Goal: Task Accomplishment & Management: Manage account settings

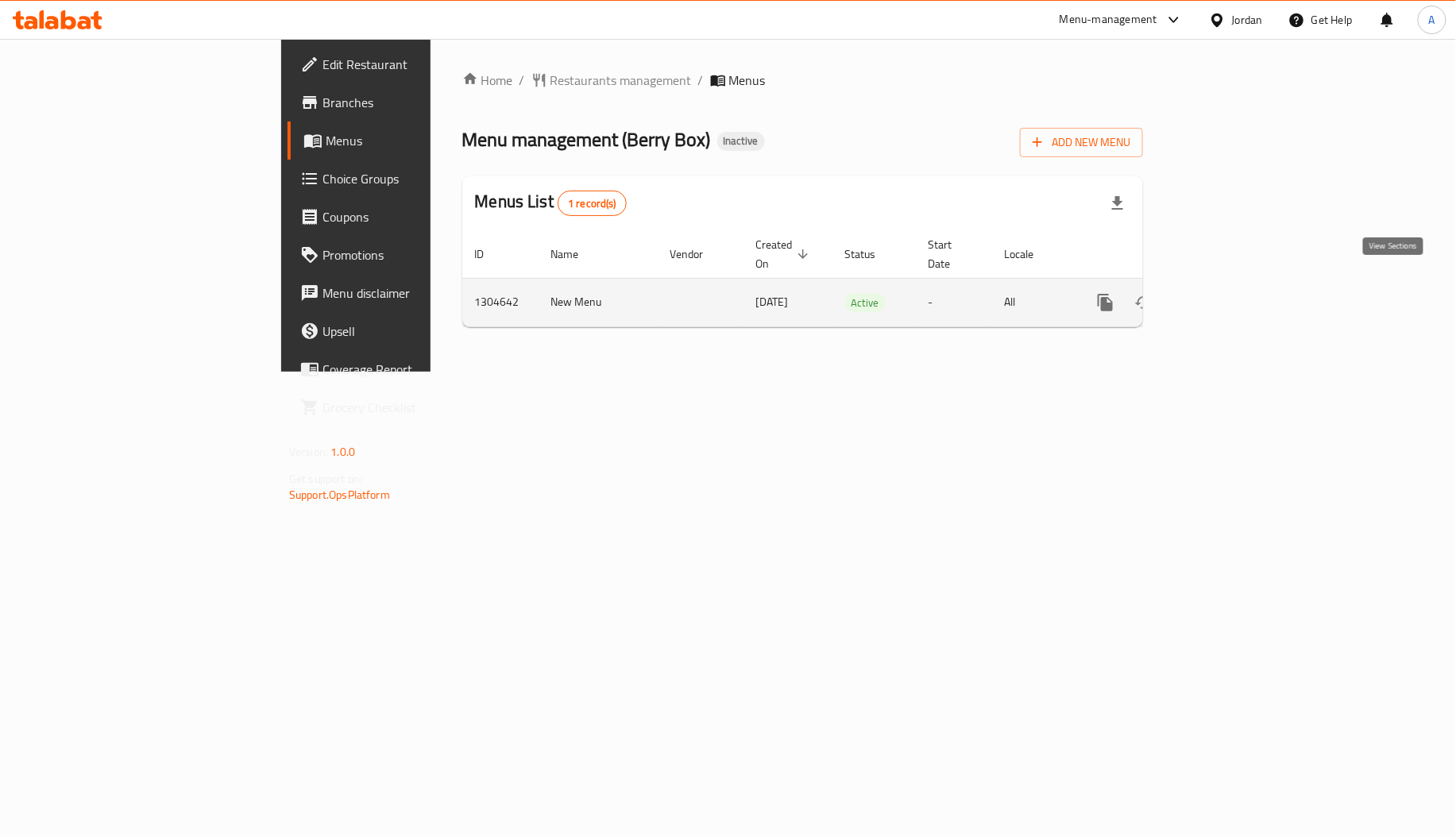
click at [1227, 295] on icon "enhanced table" at bounding box center [1220, 302] width 14 height 14
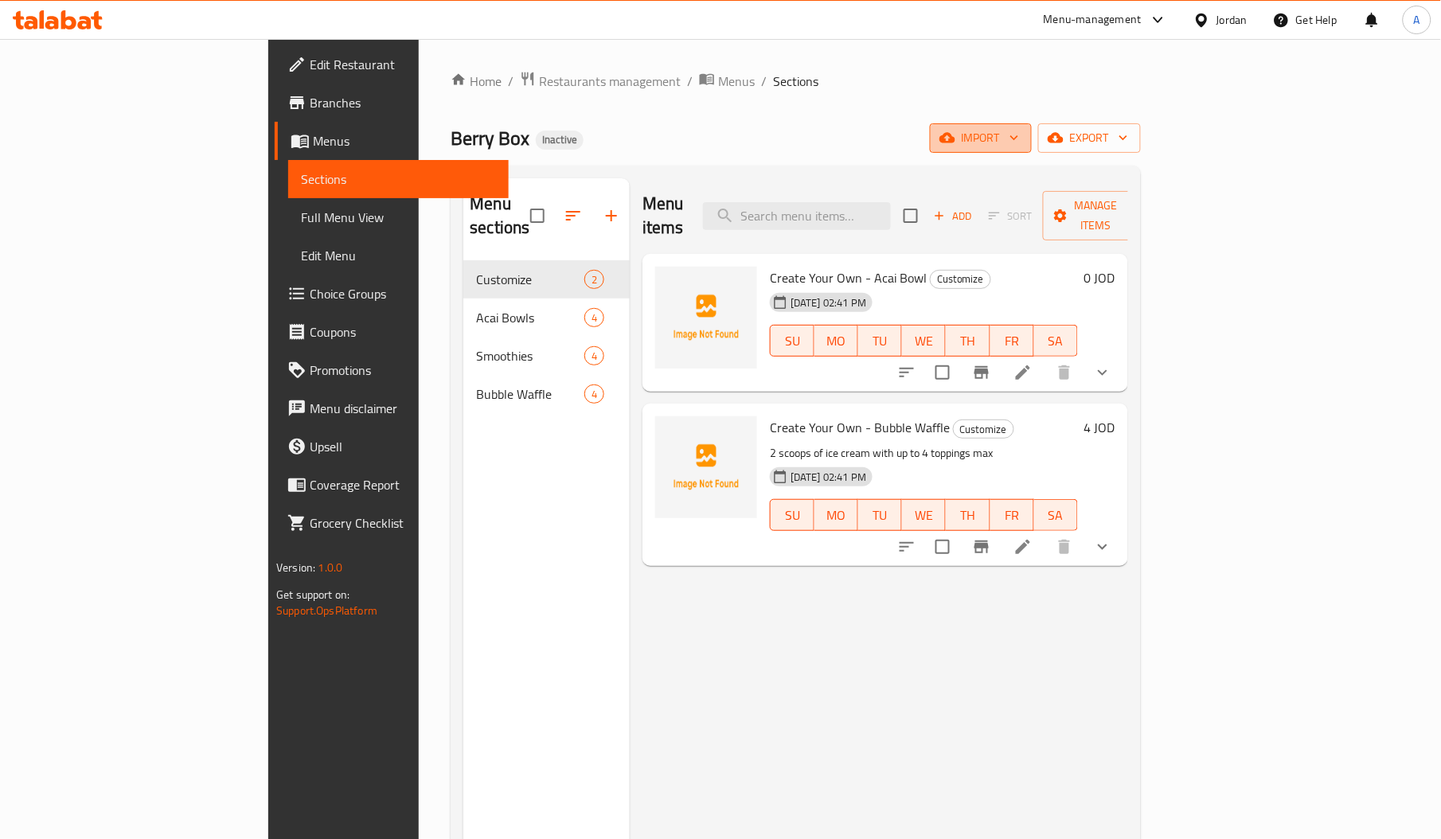
click at [955, 137] on icon "button" at bounding box center [947, 138] width 16 height 16
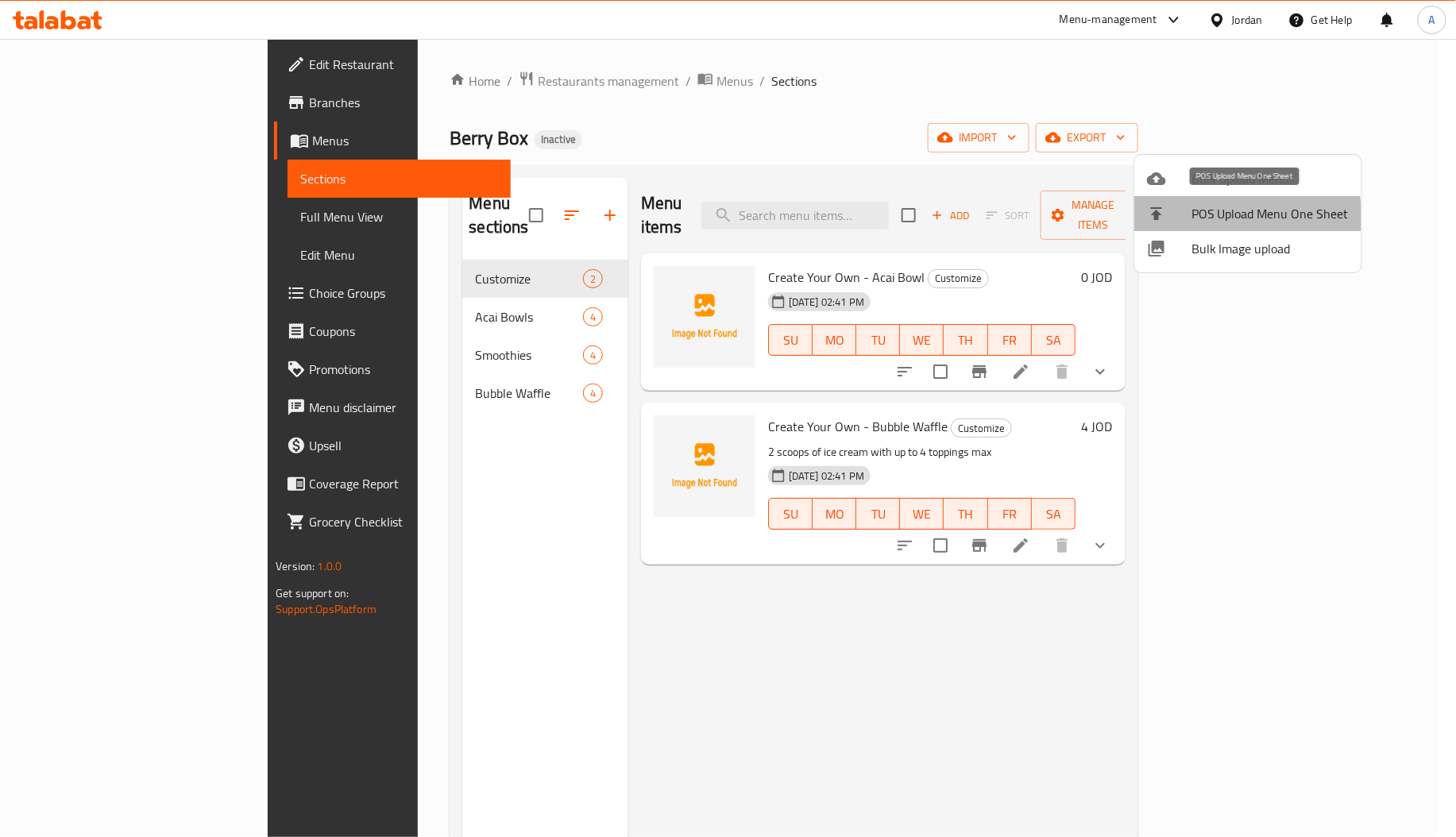
click at [1175, 228] on li "POS Upload Menu One Sheet" at bounding box center [1248, 213] width 228 height 35
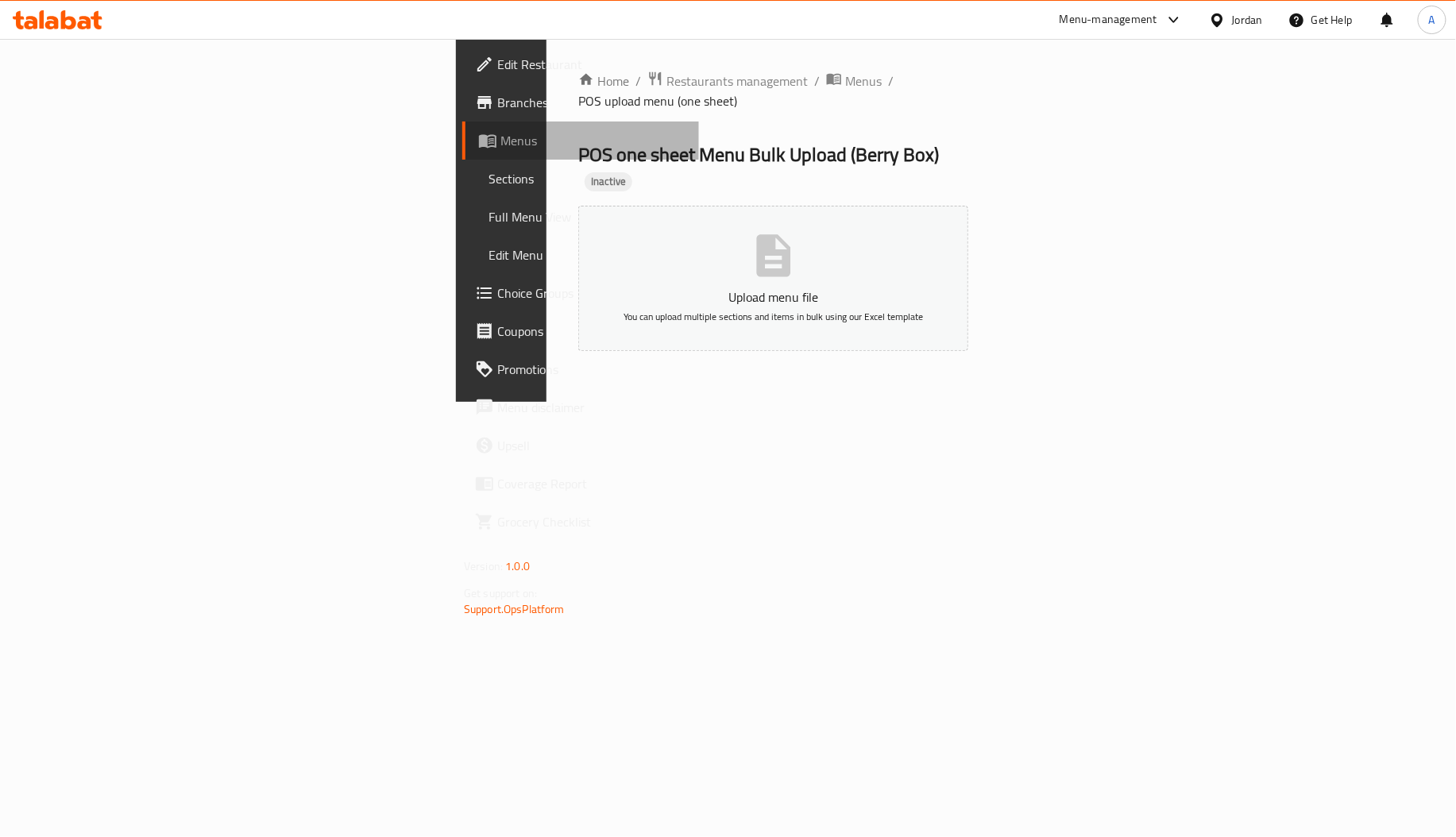
click at [501, 137] on span "Menus" at bounding box center [594, 140] width 186 height 19
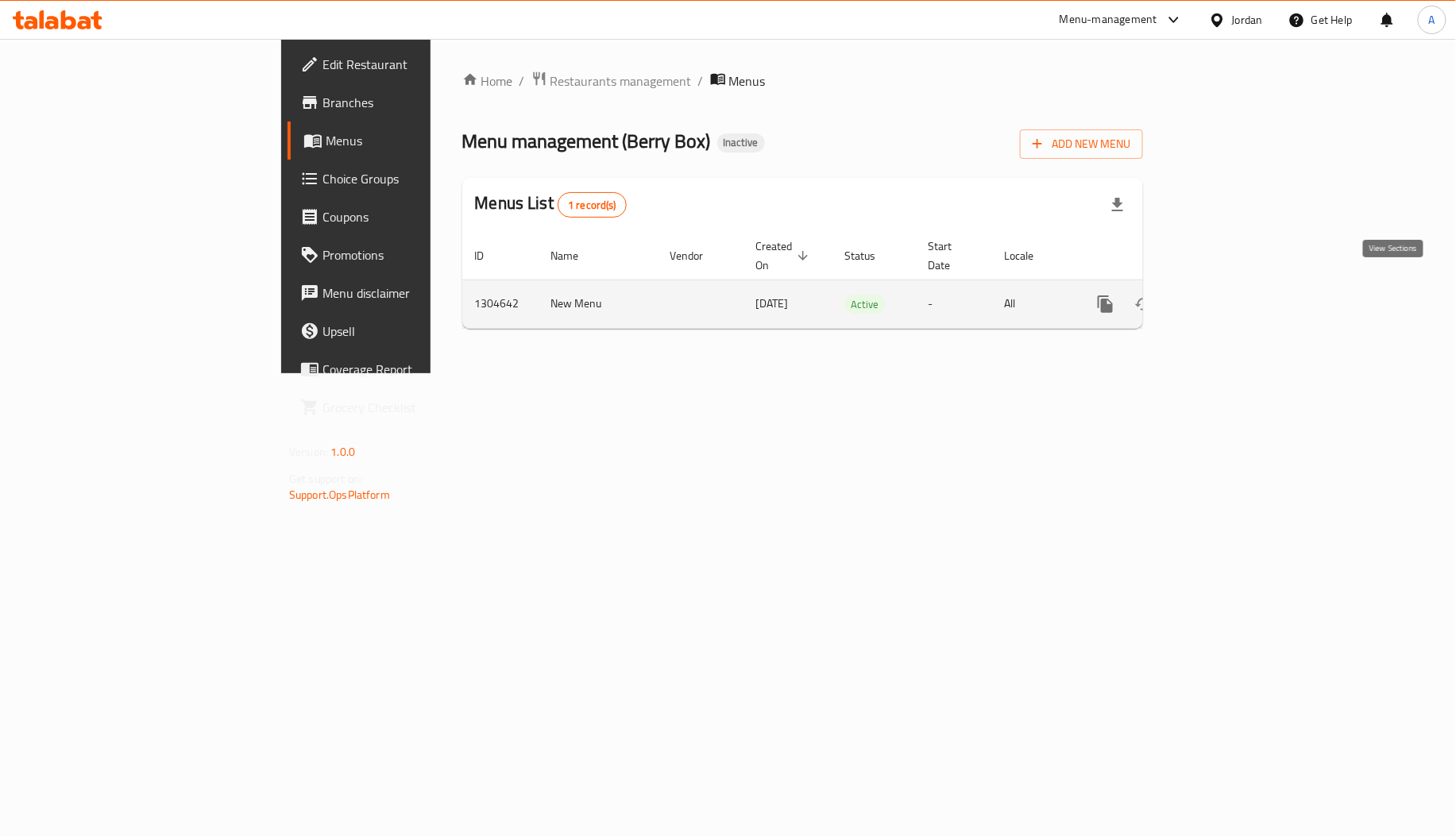
click at [1229, 294] on icon "enhanced table" at bounding box center [1219, 303] width 19 height 19
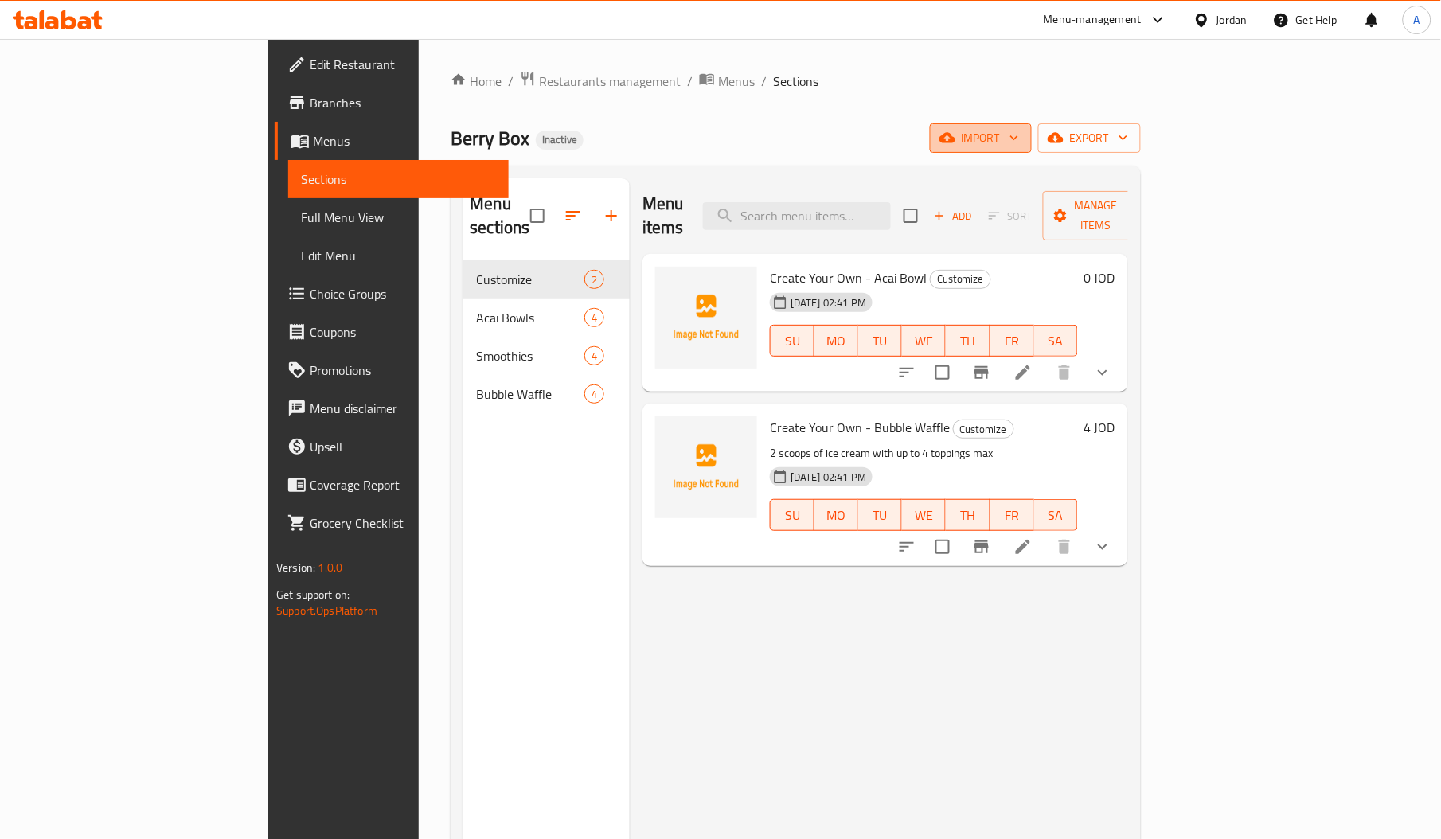
click at [1019, 146] on span "import" at bounding box center [981, 138] width 76 height 20
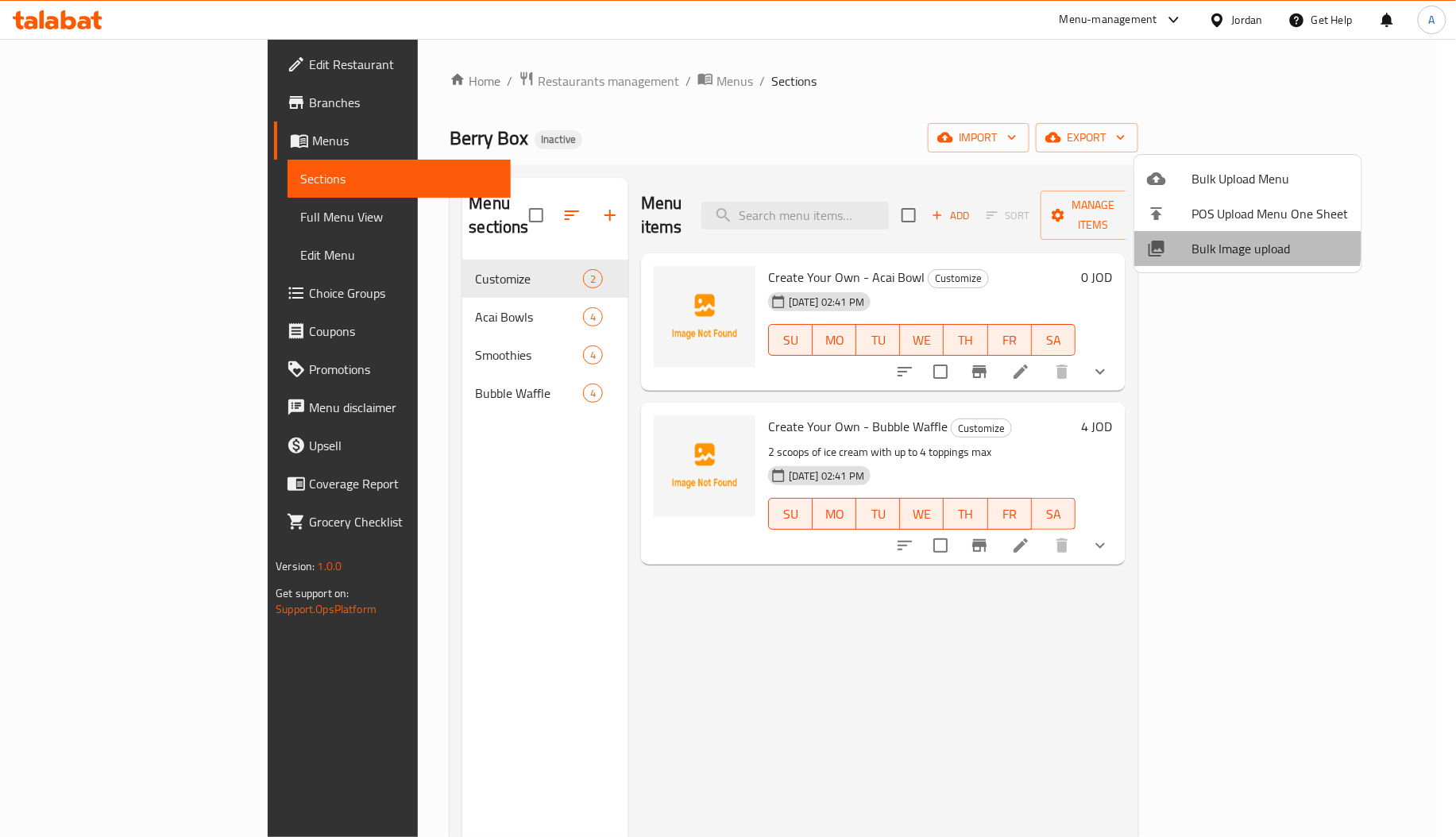
click at [1206, 240] on span "Bulk Image upload" at bounding box center [1270, 248] width 158 height 19
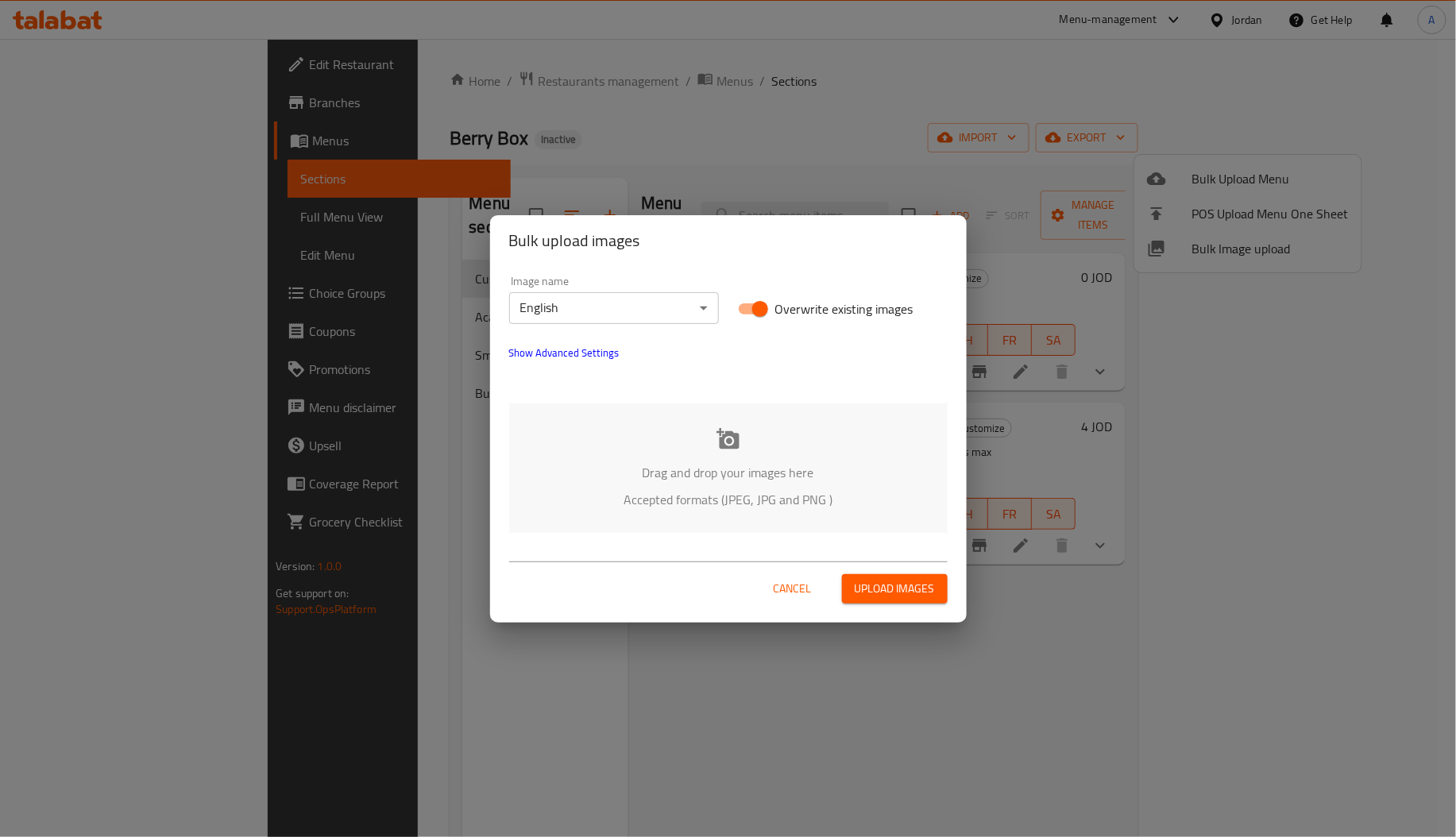
click at [722, 452] on div "Drag and drop your images here Accepted formats (JPEG, JPG and PNG )" at bounding box center [728, 468] width 438 height 130
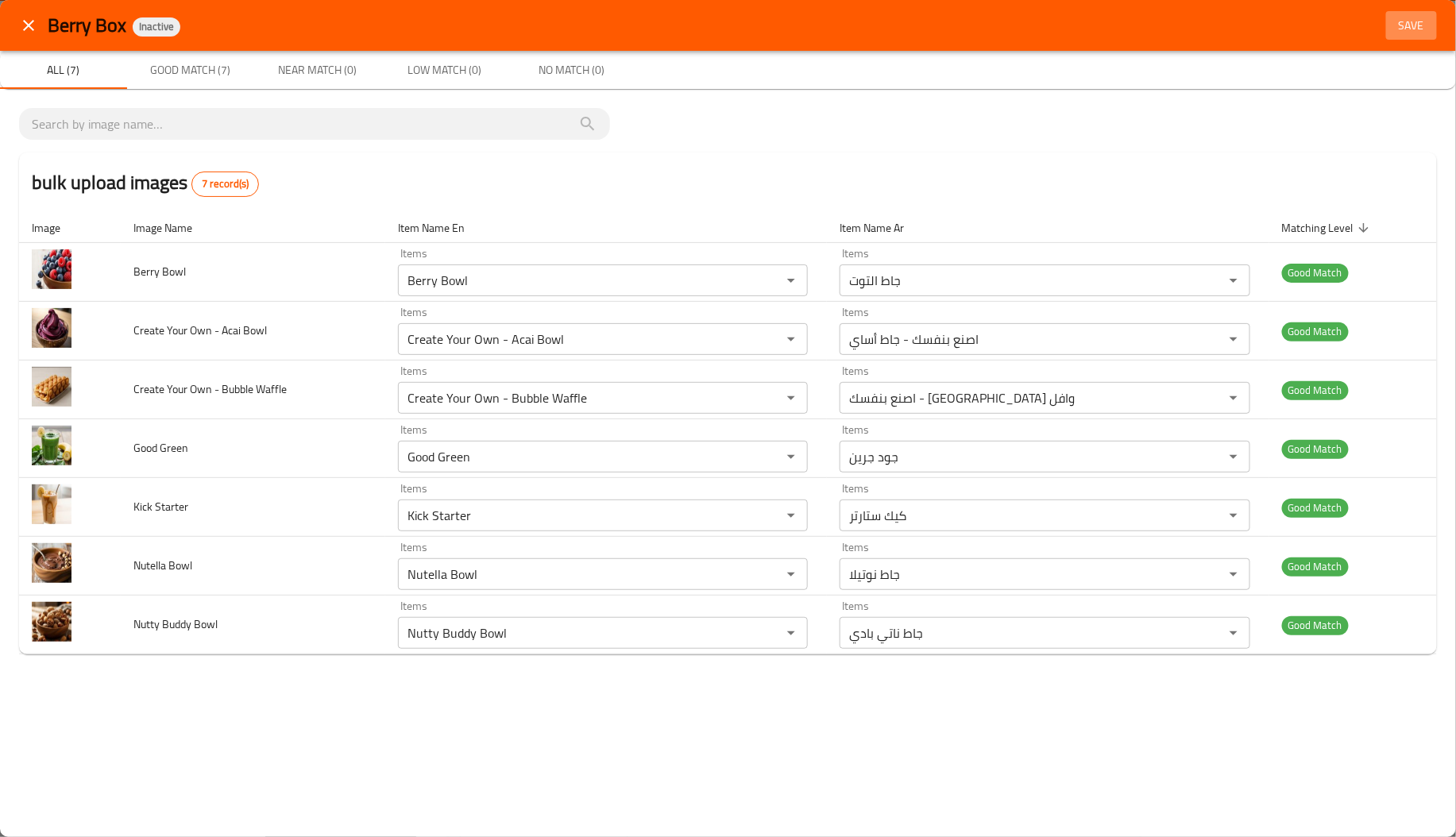
click at [1417, 25] on span "Save" at bounding box center [1411, 26] width 38 height 20
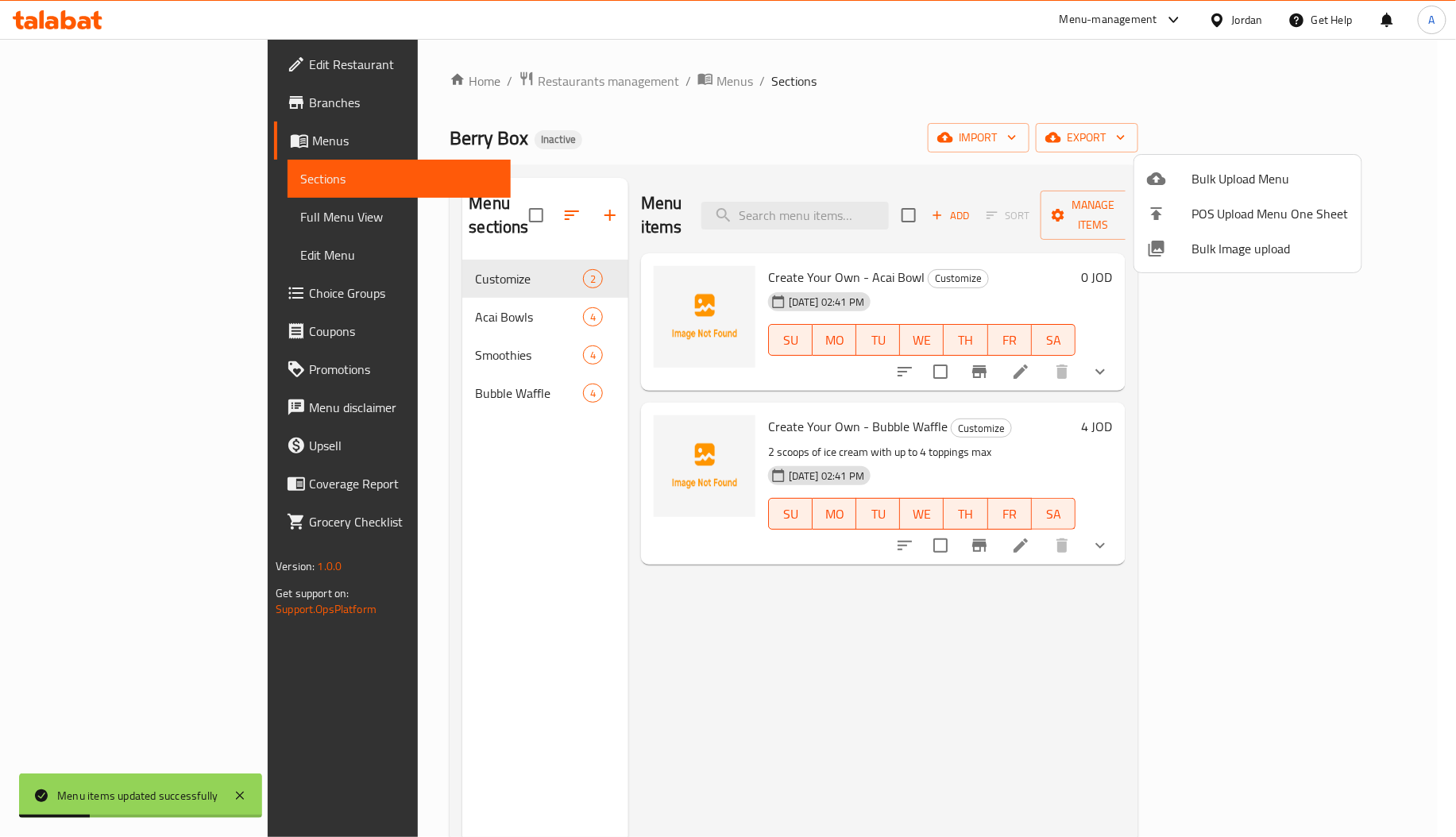
click at [426, 290] on div at bounding box center [728, 418] width 1456 height 837
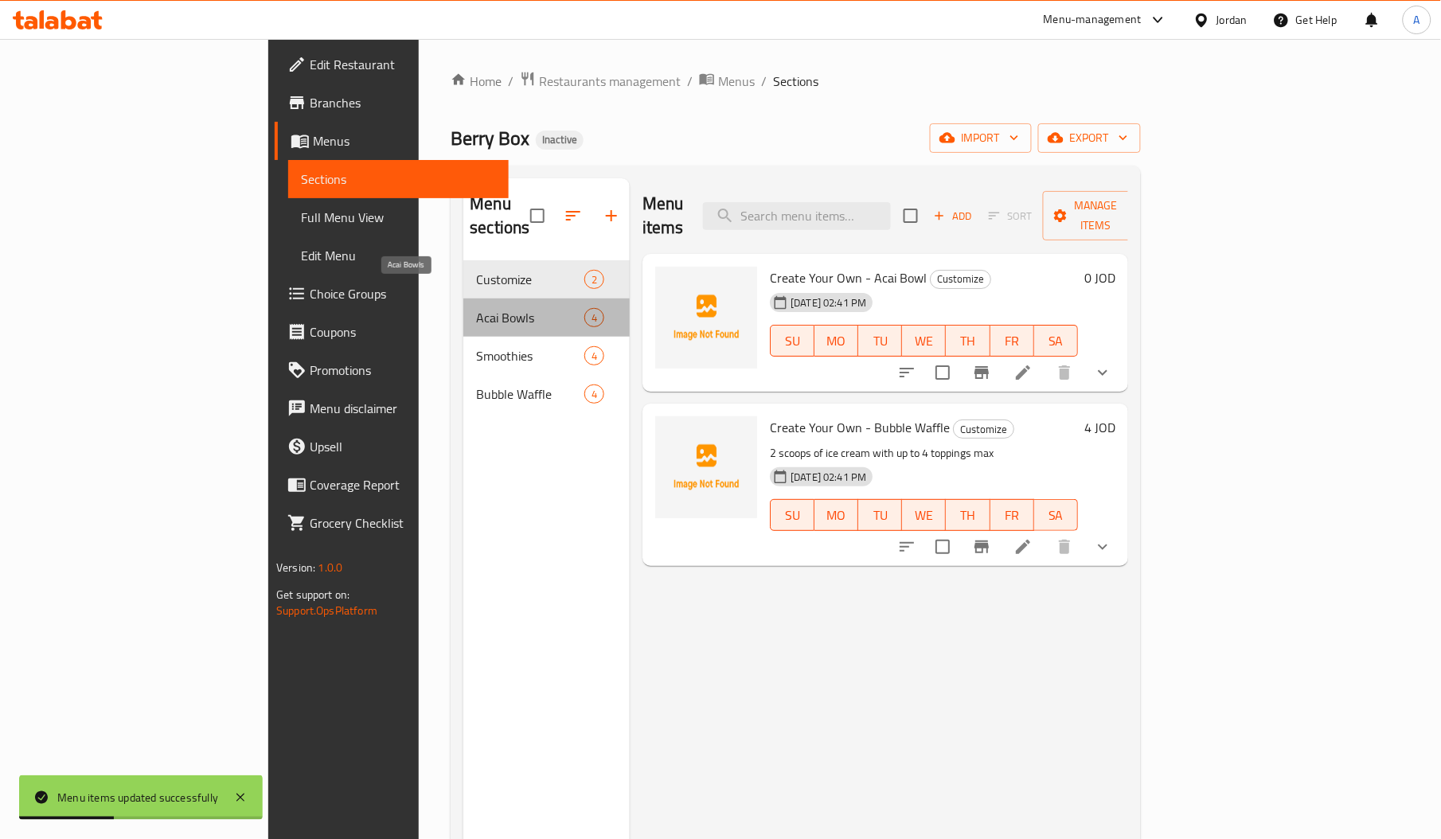
click at [476, 308] on span "Acai Bowls" at bounding box center [529, 317] width 107 height 19
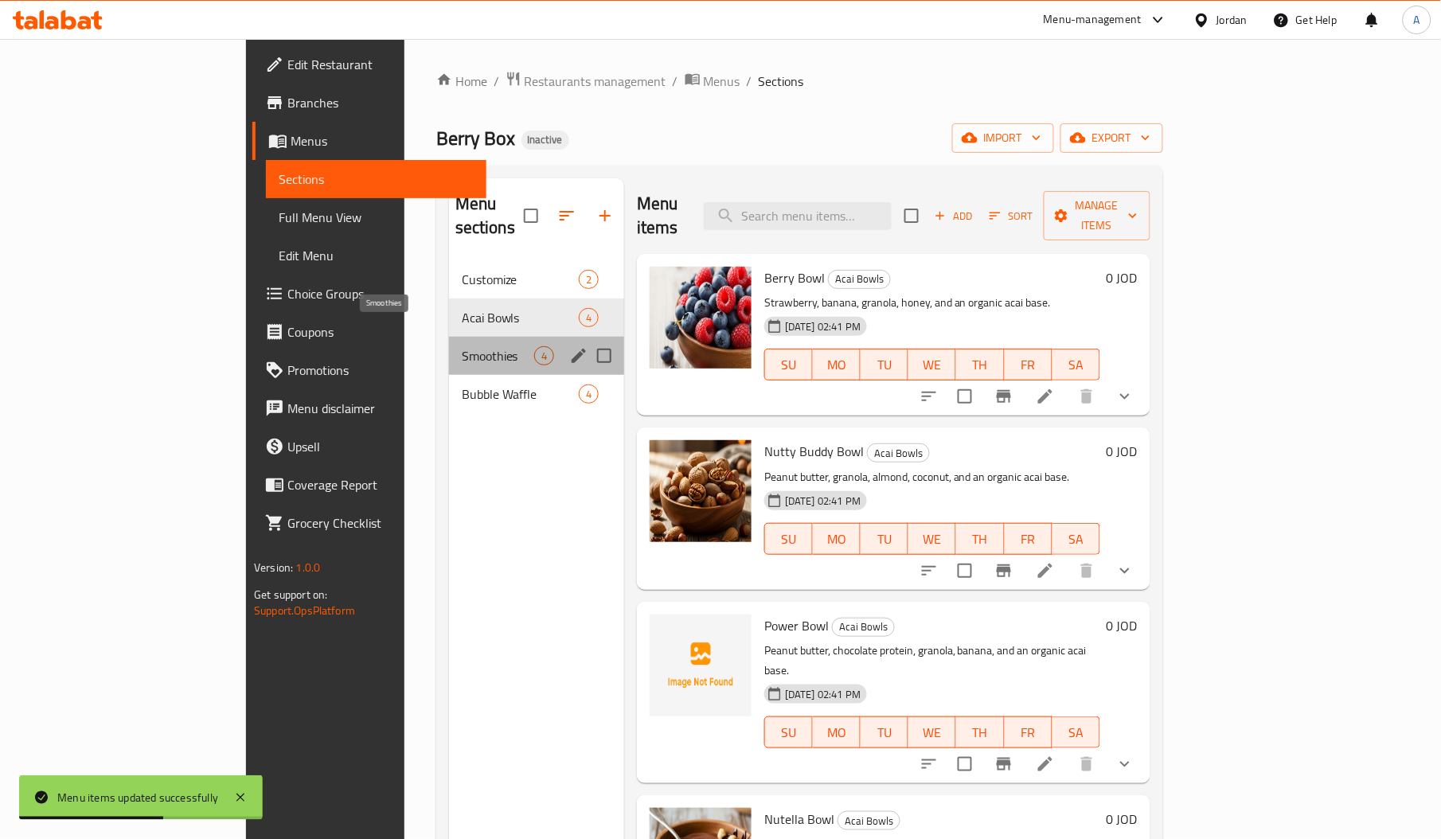
click at [462, 346] on span "Smoothies" at bounding box center [498, 355] width 72 height 19
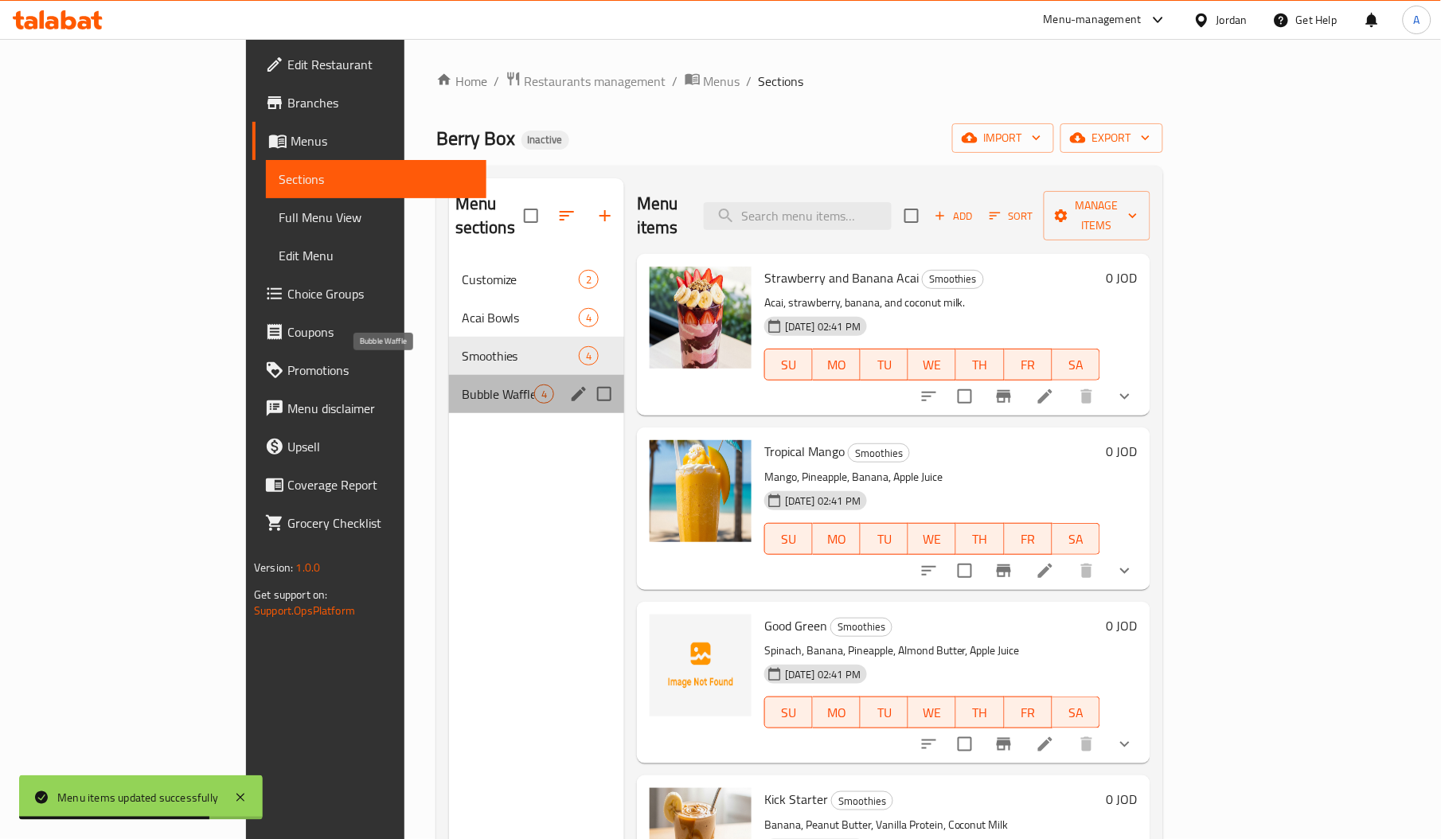
click at [463, 384] on span "Bubble Waffle" at bounding box center [498, 393] width 72 height 19
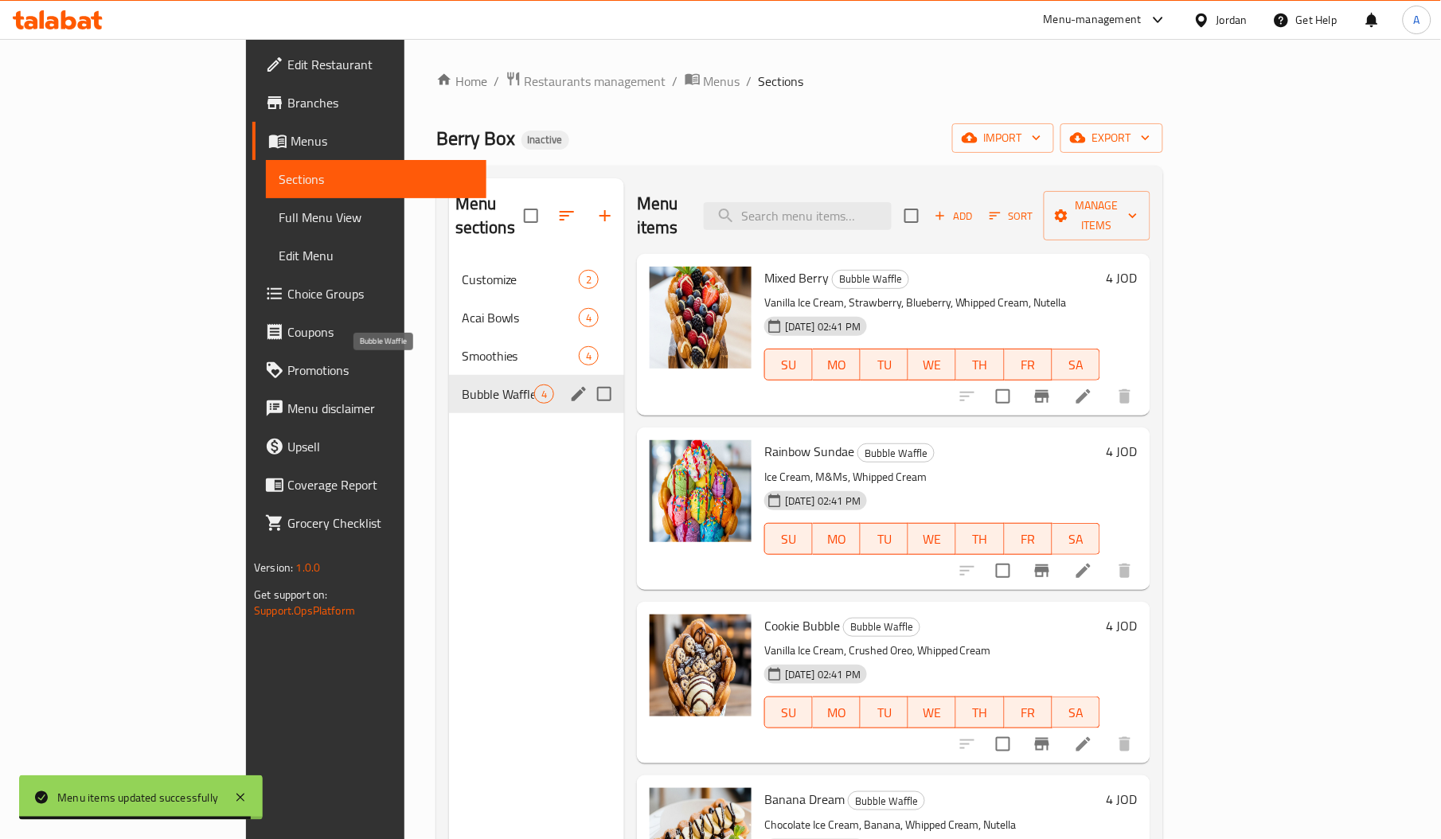
click at [463, 384] on span "Bubble Waffle" at bounding box center [498, 393] width 72 height 19
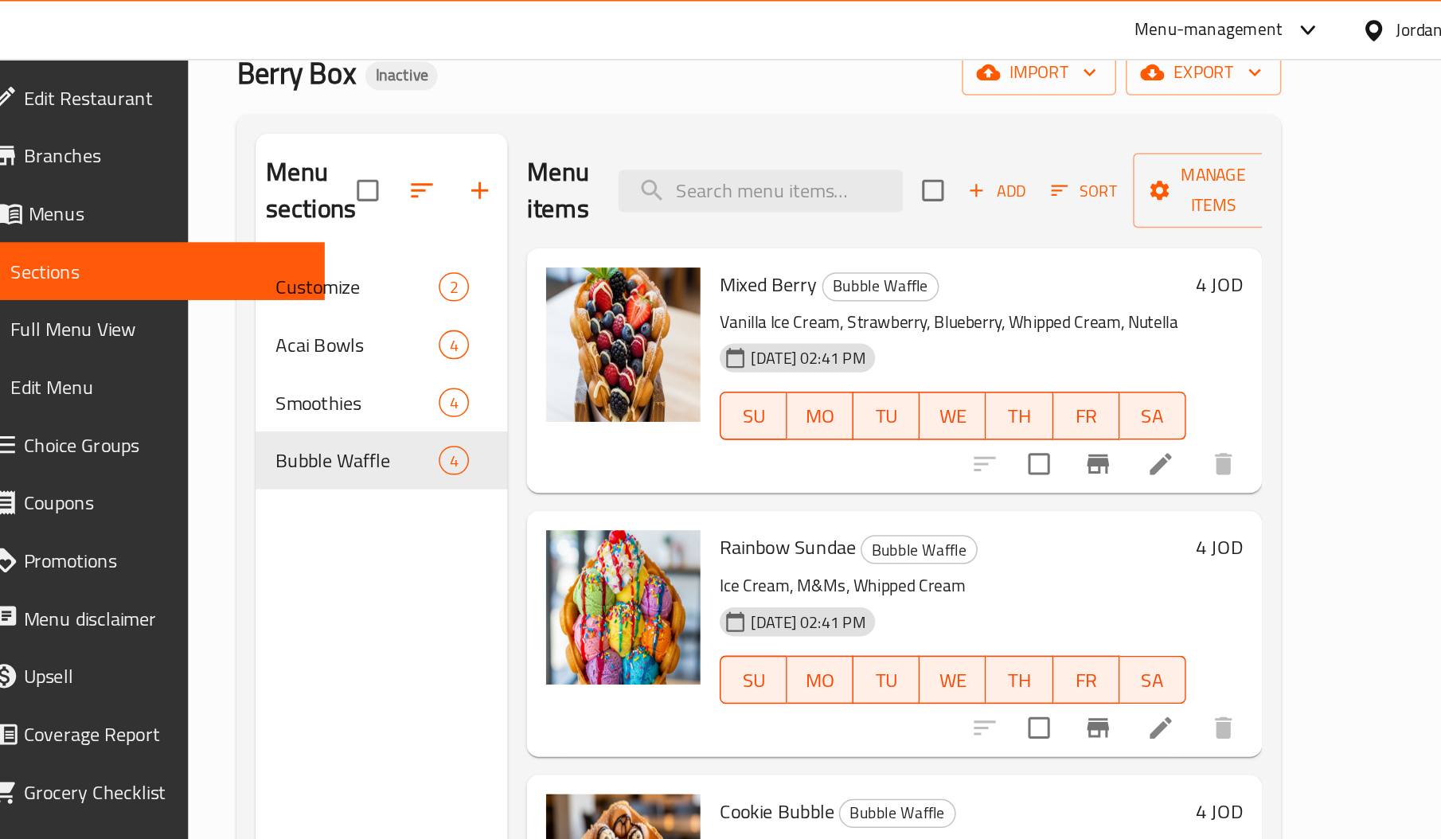
scroll to position [88, 0]
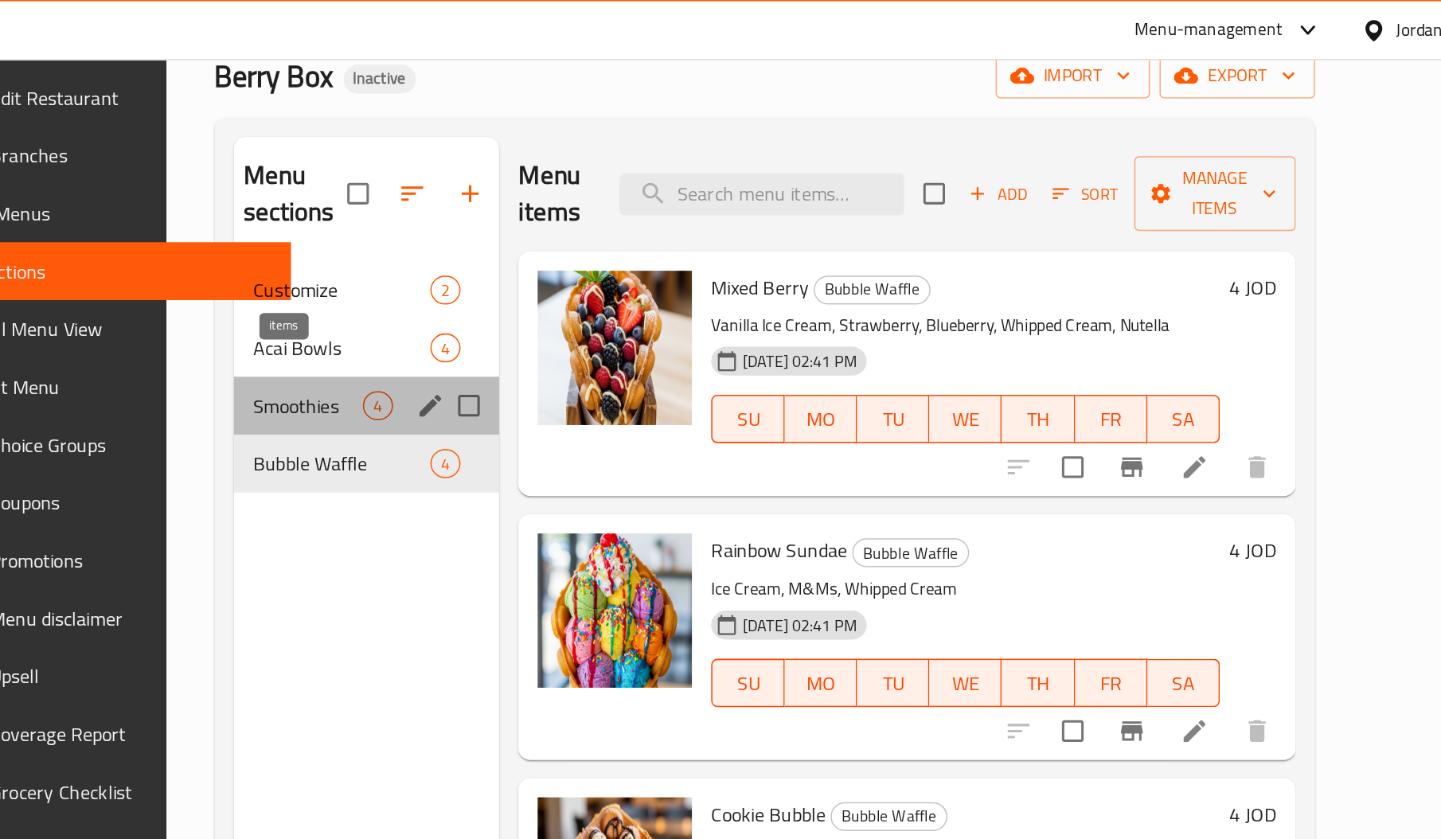
click at [535, 261] on span "4" at bounding box center [544, 268] width 18 height 15
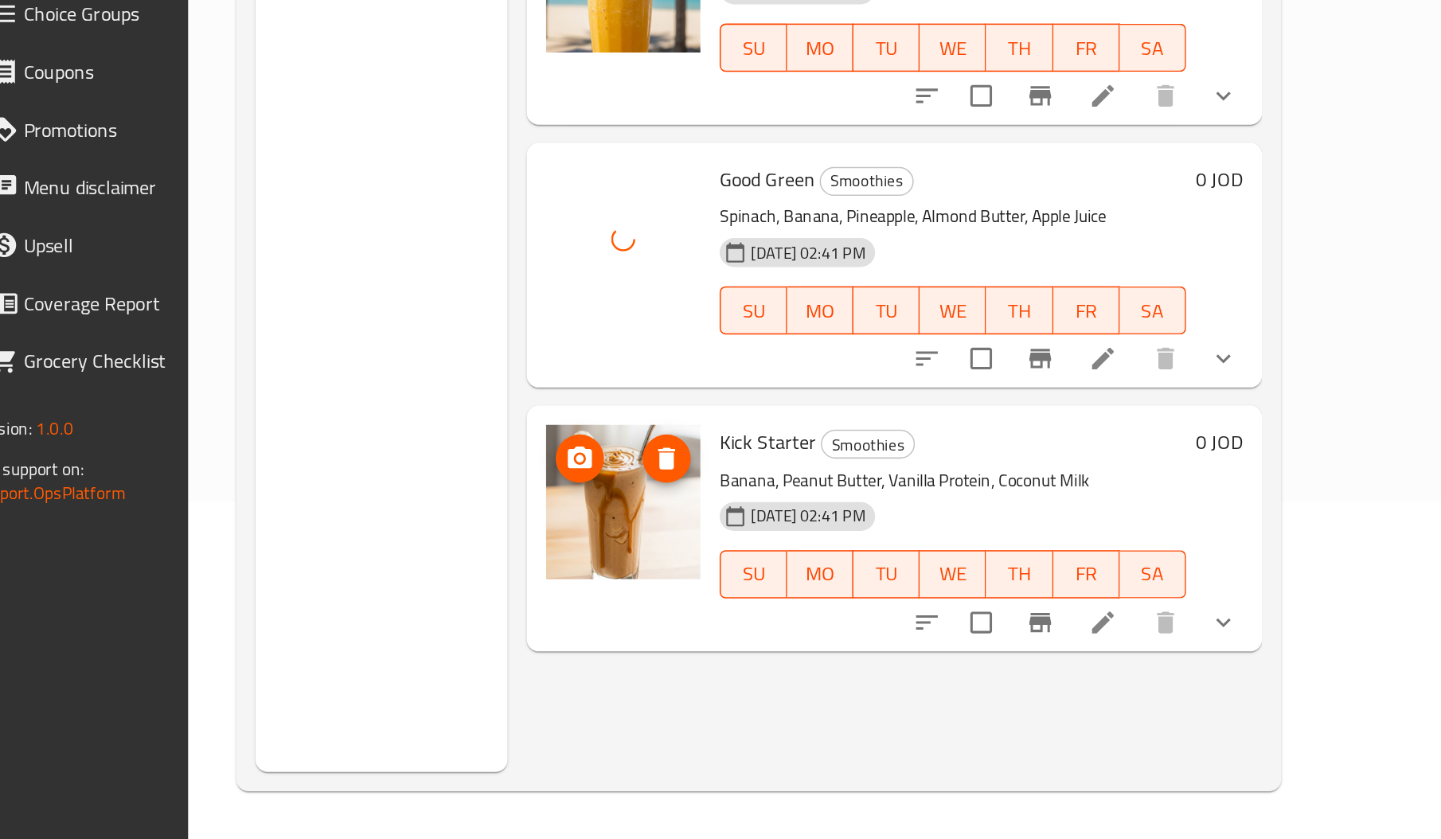
scroll to position [224, 0]
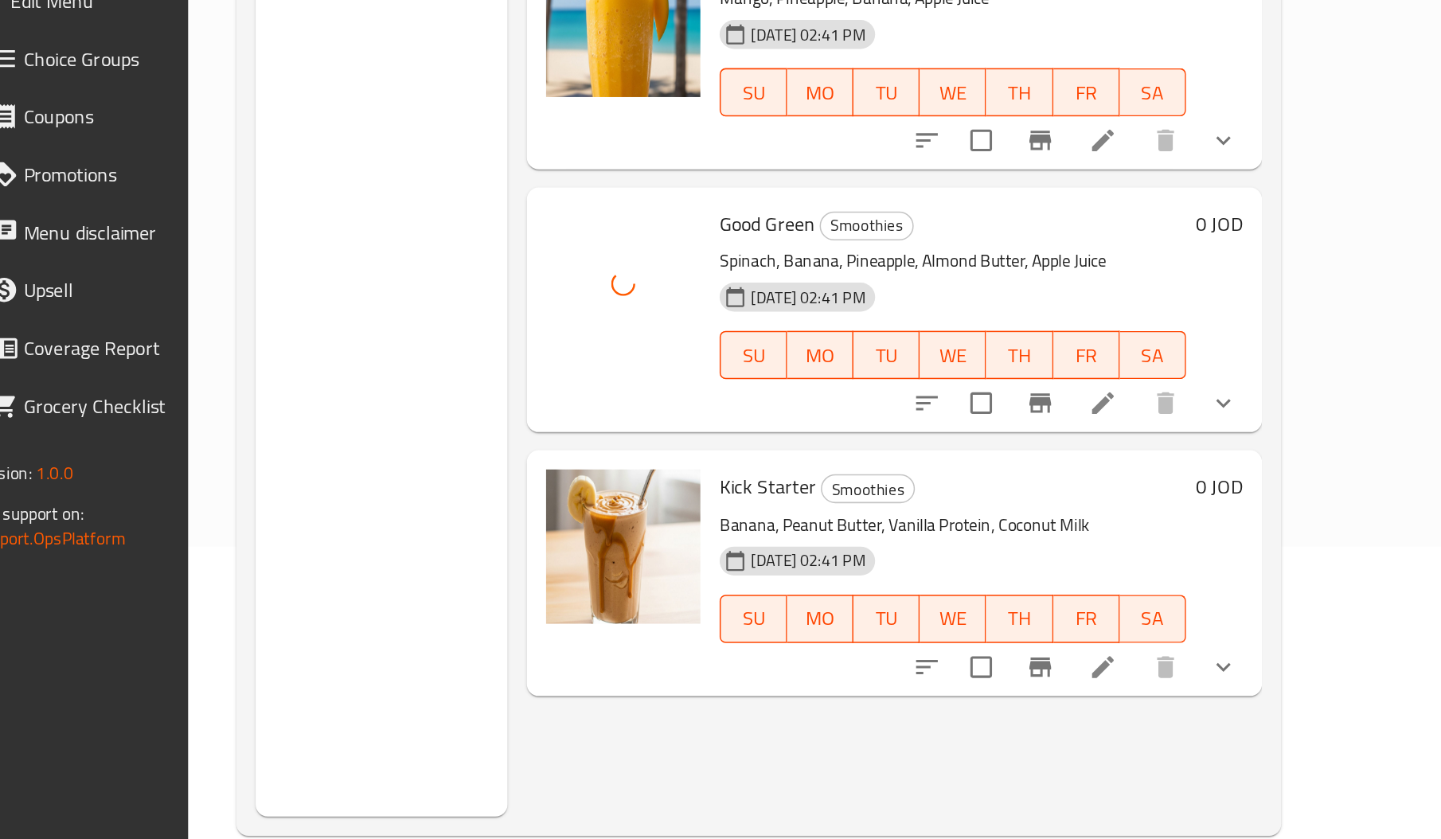
click at [649, 502] on div at bounding box center [706, 459] width 115 height 149
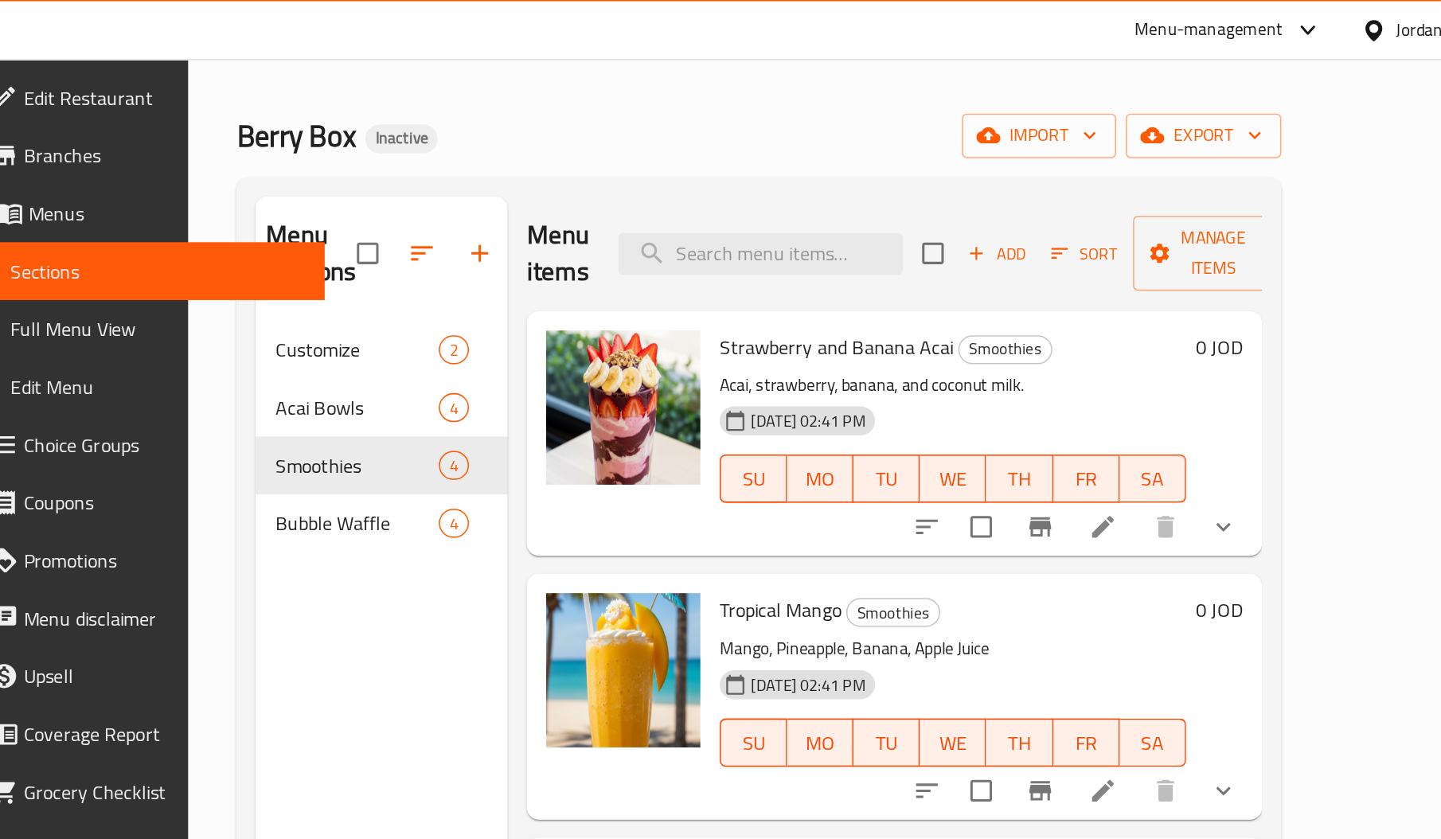
scroll to position [0, 0]
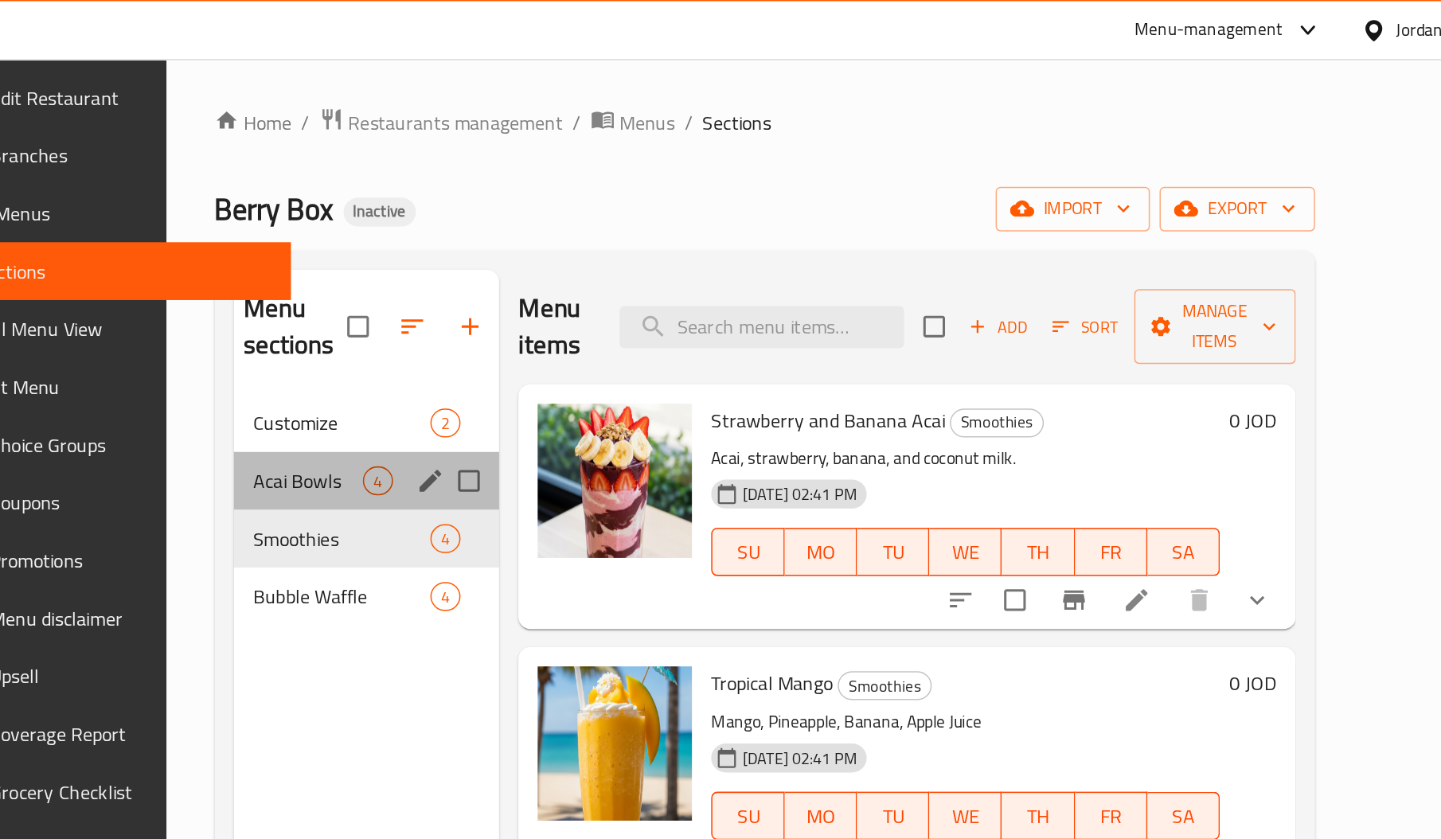
click at [474, 306] on div "Acai Bowls 4" at bounding box center [536, 318] width 175 height 38
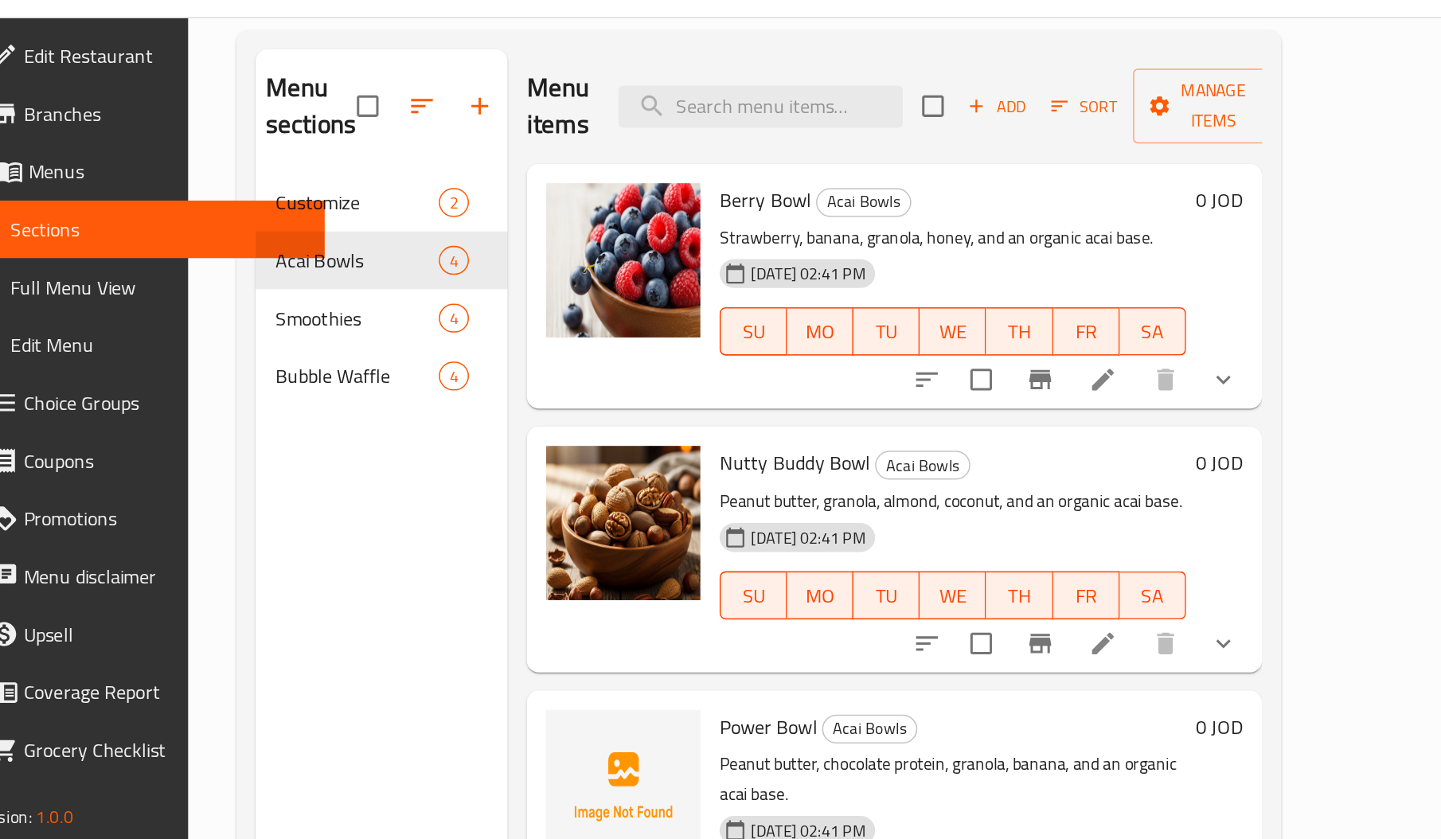
scroll to position [118, 0]
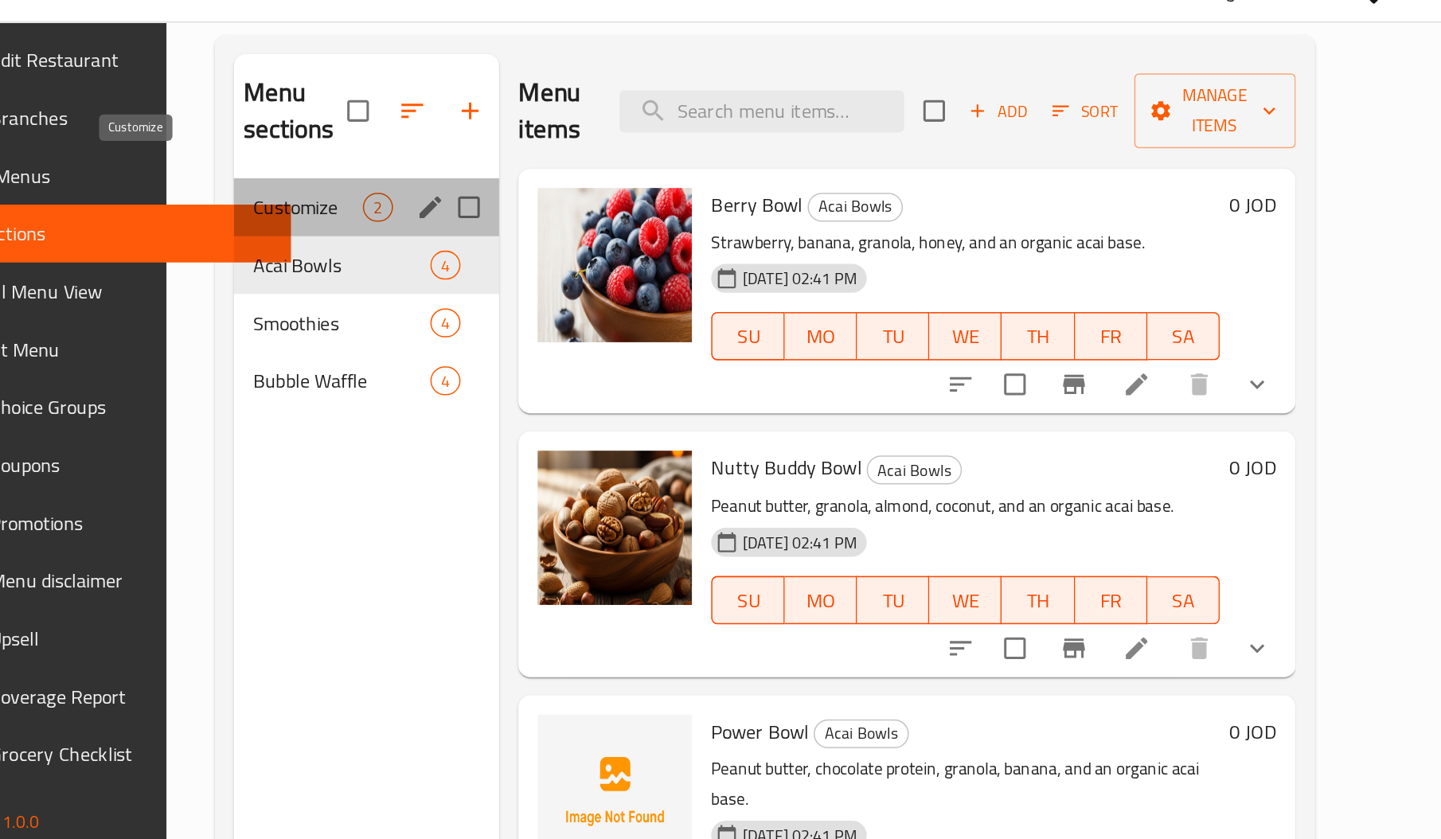
click at [462, 152] on span "Customize" at bounding box center [498, 161] width 72 height 19
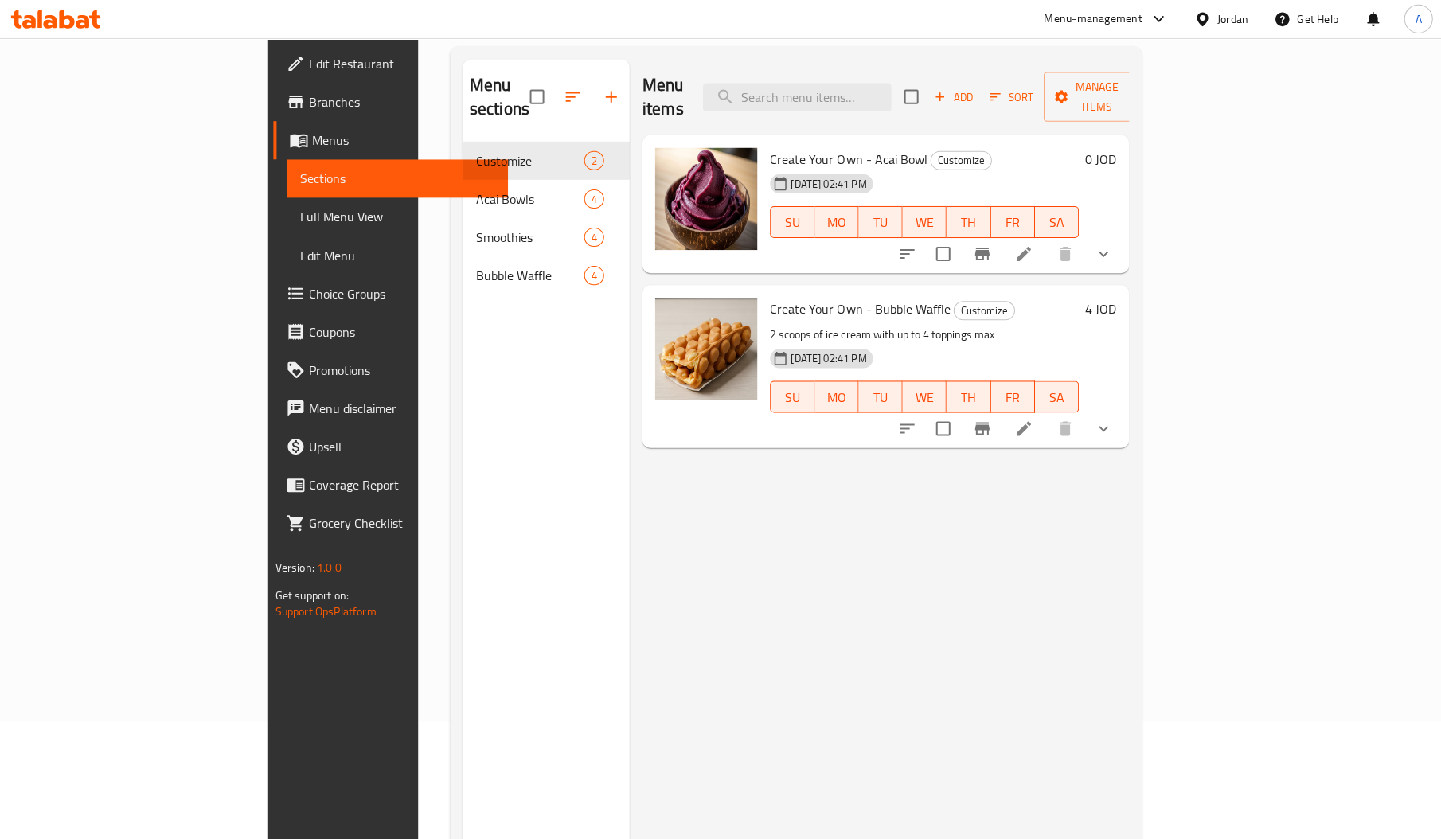
scroll to position [118, 0]
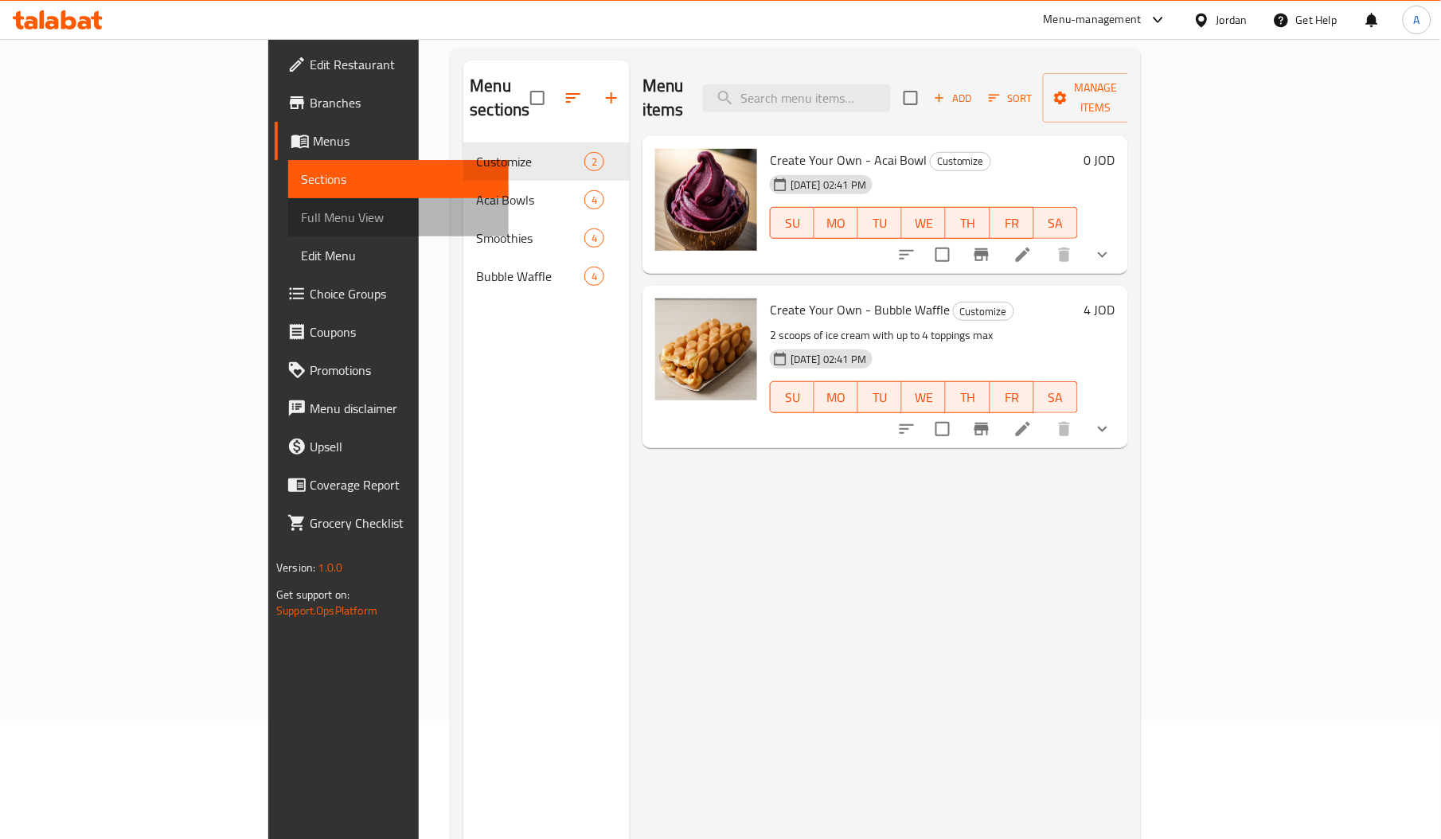
click at [301, 213] on span "Full Menu View" at bounding box center [398, 217] width 195 height 19
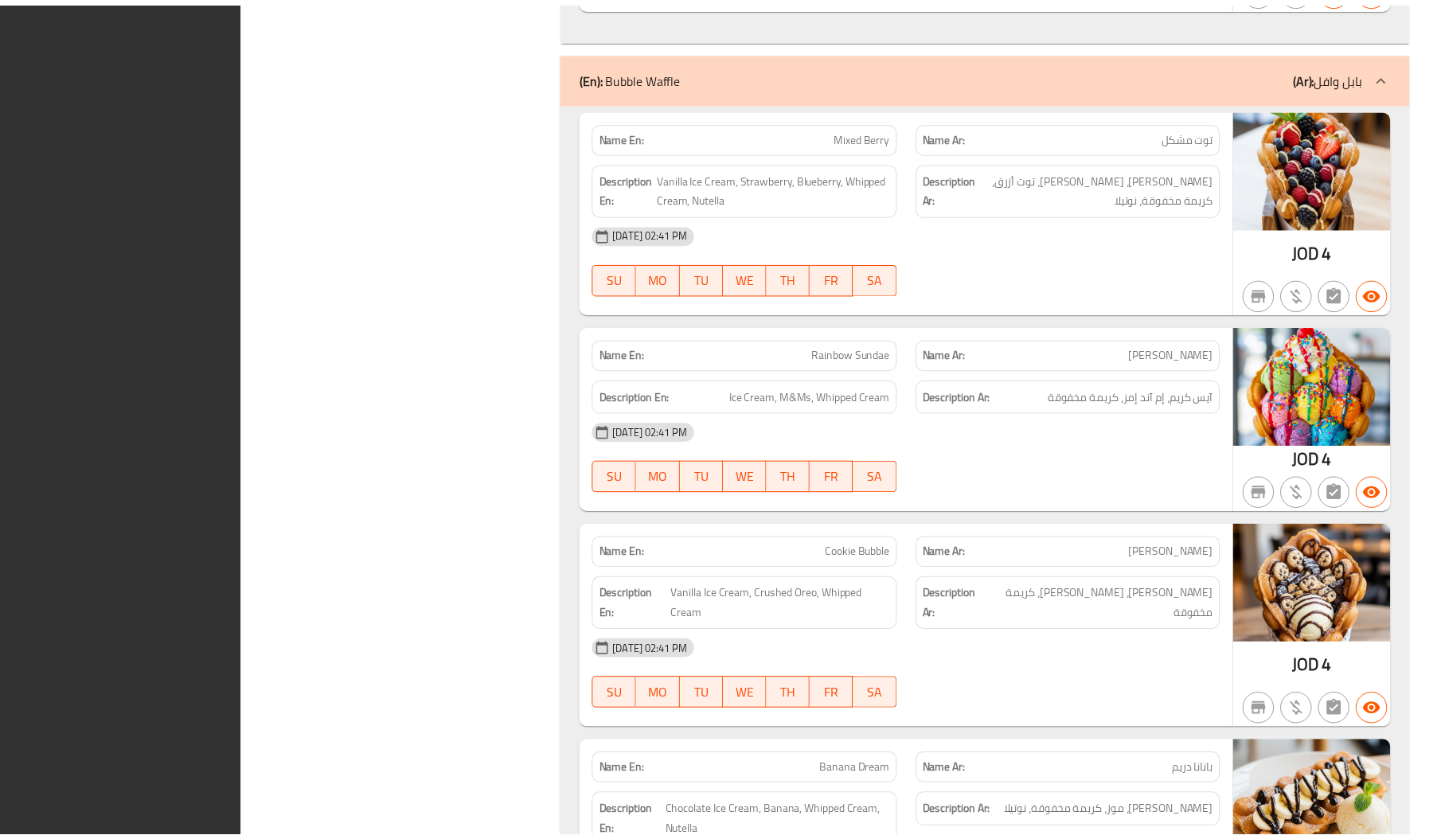
scroll to position [3573, 0]
